Goal: Task Accomplishment & Management: Use online tool/utility

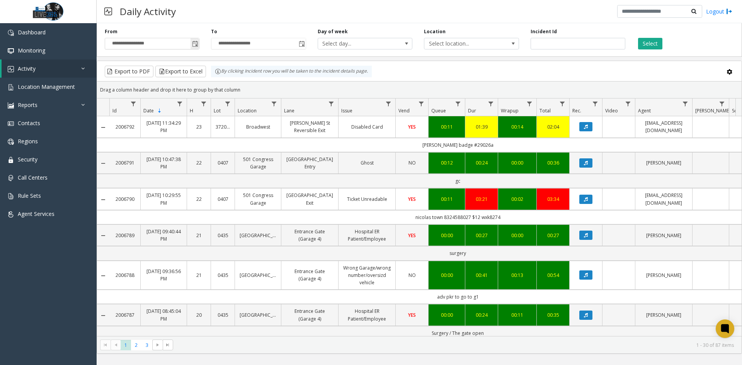
click at [190, 49] on span "Toggle popup" at bounding box center [194, 43] width 8 height 12
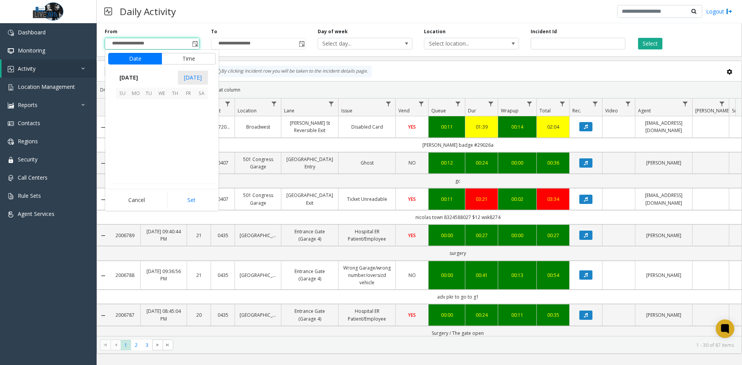
scroll to position [138651, 0]
click at [123, 119] on span "7" at bounding box center [122, 118] width 13 height 13
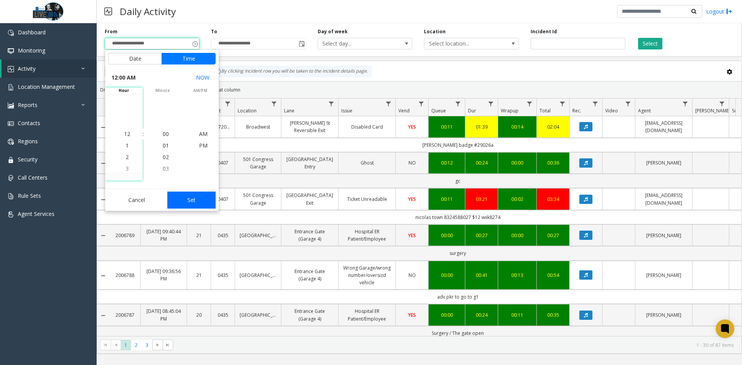
click at [200, 200] on button "Set" at bounding box center [191, 200] width 49 height 17
type input "**********"
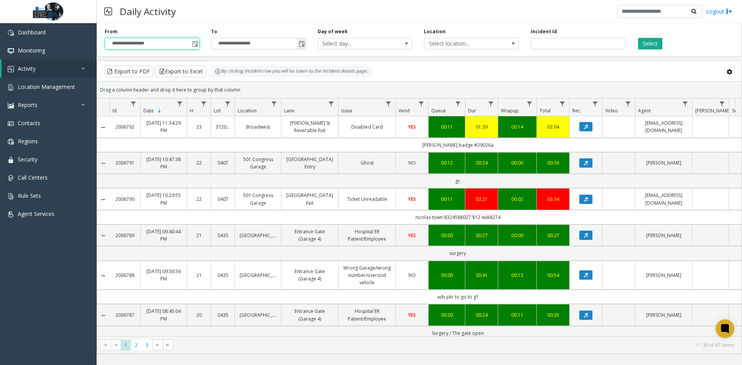
click at [302, 41] on span "Toggle popup" at bounding box center [302, 44] width 6 height 6
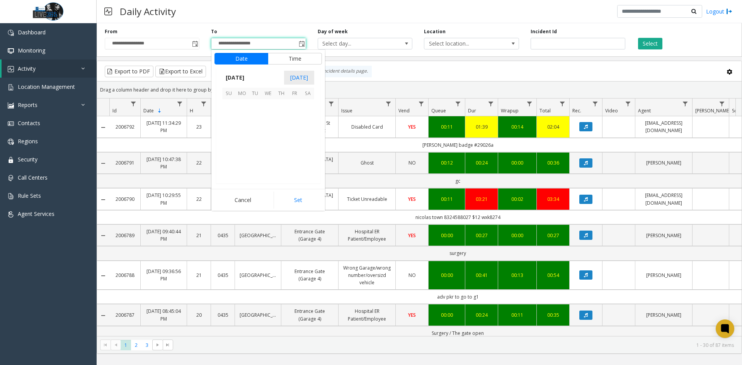
scroll to position [12, 0]
click at [226, 118] on span "7" at bounding box center [228, 118] width 13 height 13
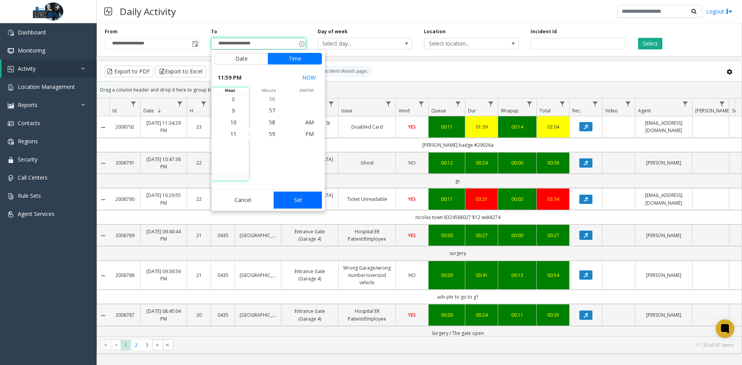
click at [293, 198] on button "Set" at bounding box center [298, 200] width 49 height 17
type input "**********"
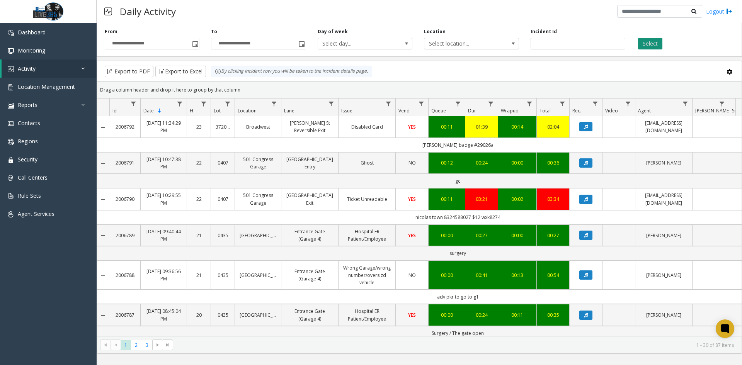
click at [658, 46] on button "Select" at bounding box center [650, 44] width 24 height 12
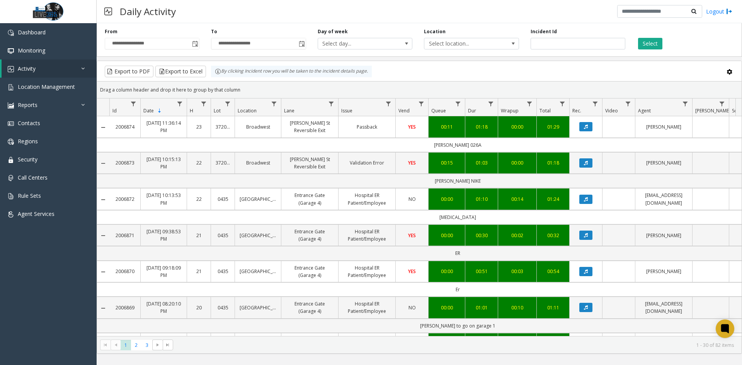
click at [193, 65] on kendo-grid-toolbar "Export to PDF Export to Excel By clicking Incident row you will be taken to the…" at bounding box center [419, 71] width 644 height 20
click at [191, 75] on button "Export to Excel" at bounding box center [180, 72] width 51 height 12
